Goal: Transaction & Acquisition: Purchase product/service

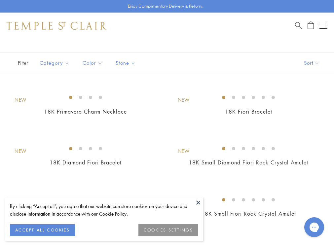
scroll to position [35, 0]
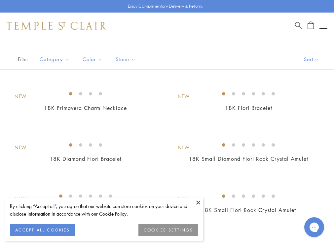
click at [198, 202] on button at bounding box center [198, 203] width 10 height 10
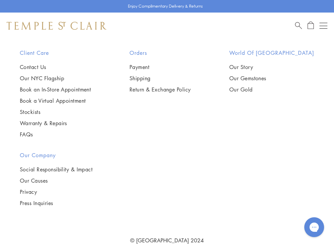
scroll to position [1047, 0]
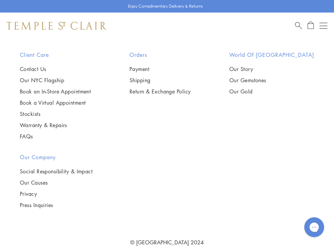
click at [0, 0] on img at bounding box center [0, 0] width 0 height 0
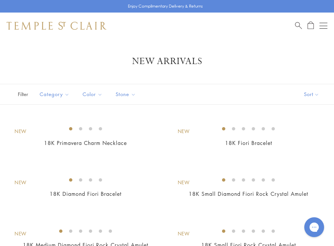
scroll to position [0, 0]
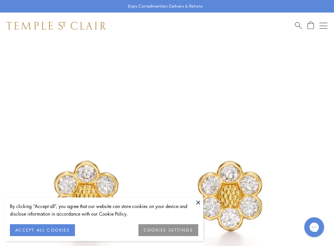
click at [198, 200] on button at bounding box center [198, 203] width 10 height 10
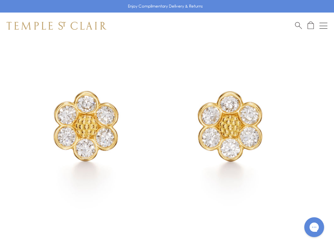
scroll to position [75, 0]
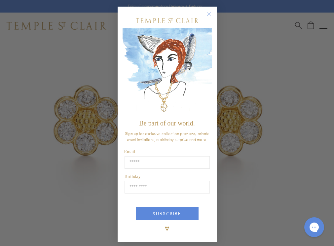
click at [208, 14] on circle "Close dialog" at bounding box center [209, 14] width 8 height 8
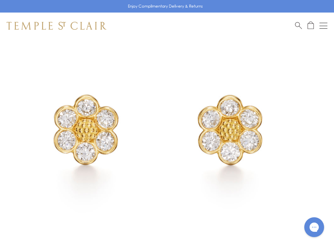
scroll to position [66, 0]
click at [173, 132] on img at bounding box center [157, 130] width 314 height 314
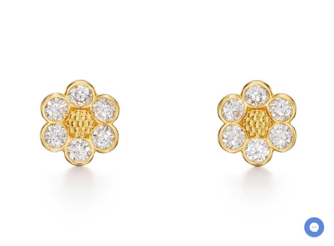
click at [173, 132] on img at bounding box center [167, 123] width 387 height 387
click at [192, 221] on button at bounding box center [191, 220] width 15 height 15
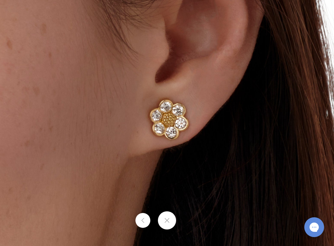
click at [191, 220] on div at bounding box center [167, 221] width 334 height 18
click at [143, 221] on button at bounding box center [143, 220] width 15 height 15
